Goal: Book appointment/travel/reservation

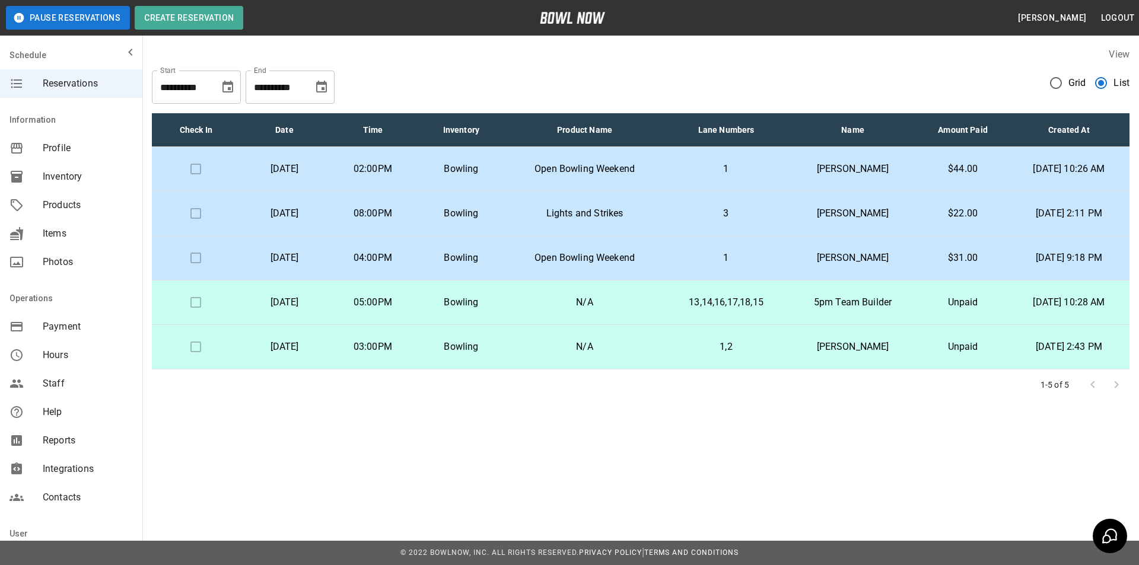
click at [319, 81] on icon "Choose date, selected date is Oct 14, 2025" at bounding box center [321, 87] width 14 height 14
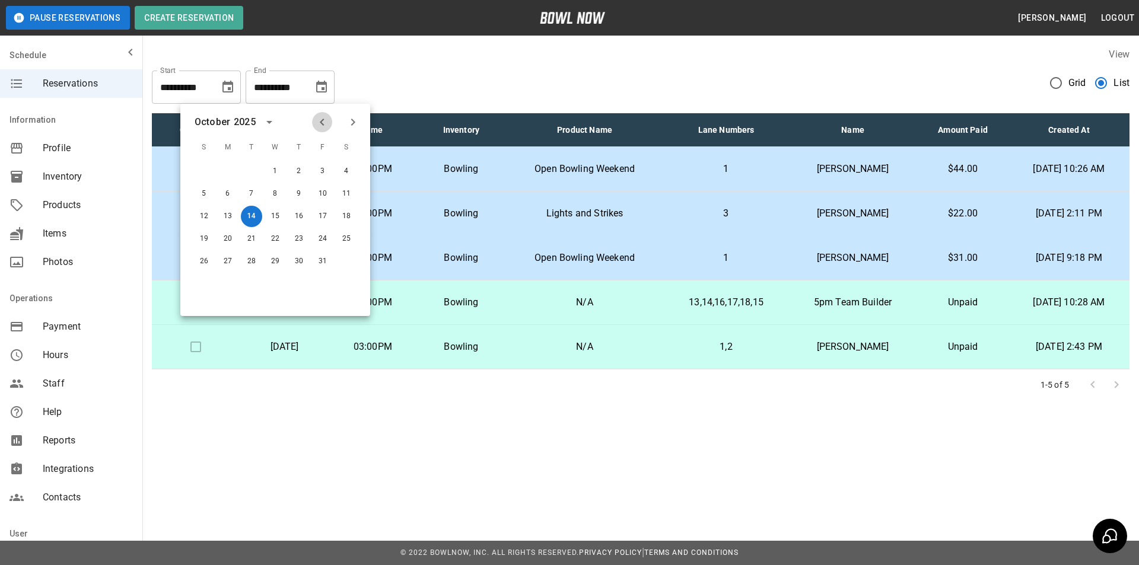
click at [325, 120] on icon "Previous month" at bounding box center [322, 122] width 14 height 14
click at [209, 208] on button "14" at bounding box center [203, 216] width 21 height 21
type input "**********"
